Goal: Navigation & Orientation: Find specific page/section

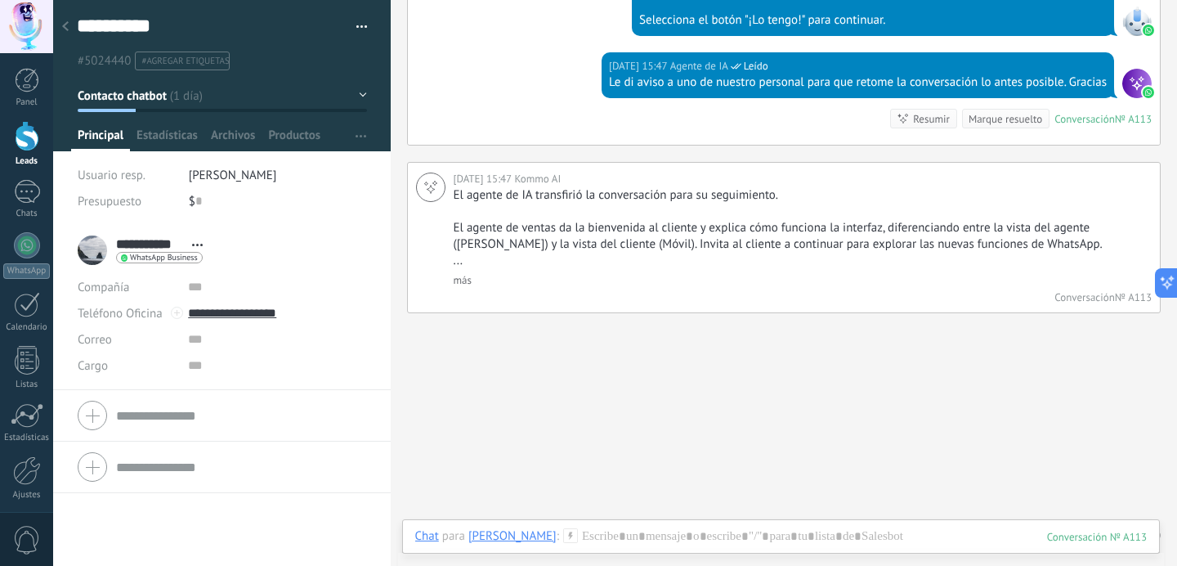
scroll to position [11894, 0]
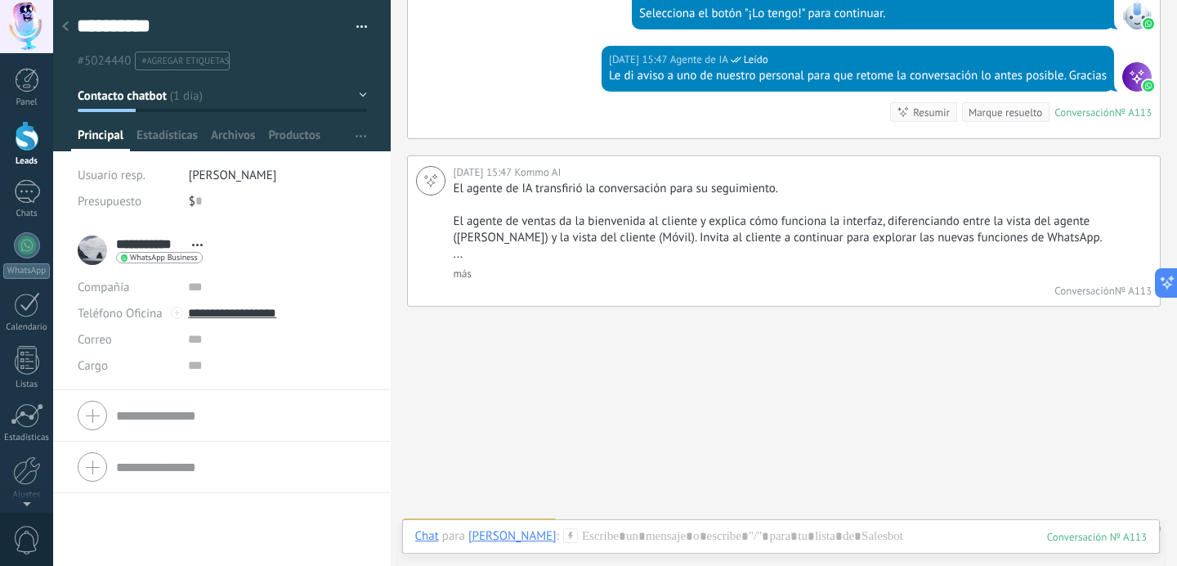
click at [26, 155] on link "Leads" at bounding box center [26, 144] width 53 height 46
